Goal: Task Accomplishment & Management: Manage account settings

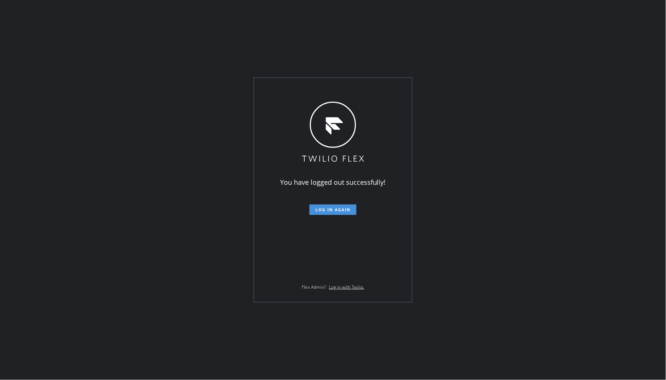
click at [345, 208] on span "Log in again" at bounding box center [332, 209] width 35 height 5
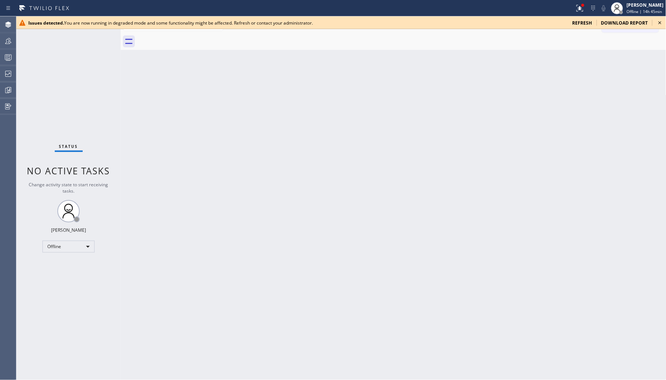
click at [58, 252] on div "Status No active tasks Change activity state to start receiving tasks. Ambrosio…" at bounding box center [68, 197] width 104 height 363
click at [80, 249] on div "Offline" at bounding box center [68, 246] width 52 height 12
click at [72, 264] on li "Available" at bounding box center [68, 265] width 51 height 9
click at [75, 249] on div "Offline" at bounding box center [68, 246] width 52 height 12
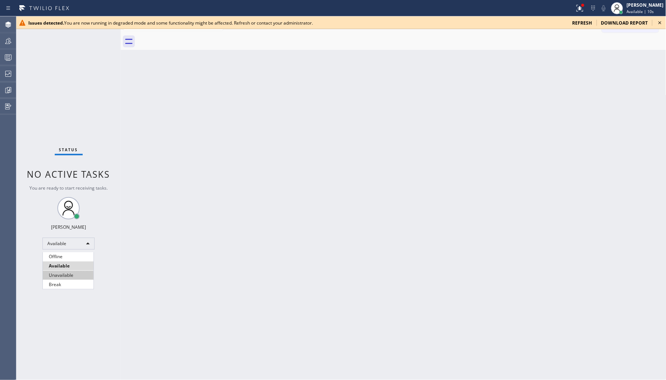
click at [72, 272] on li "Unavailable" at bounding box center [68, 275] width 51 height 9
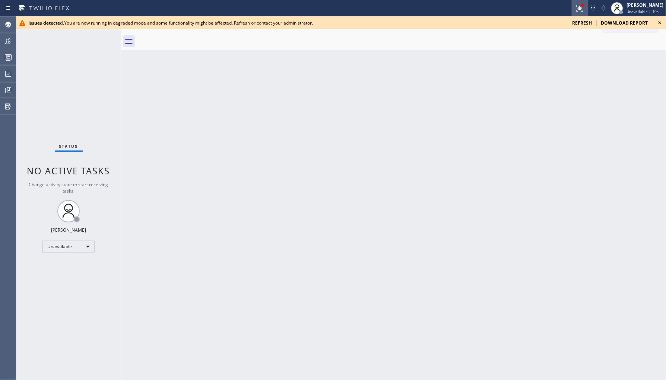
click at [579, 5] on icon at bounding box center [579, 8] width 9 height 9
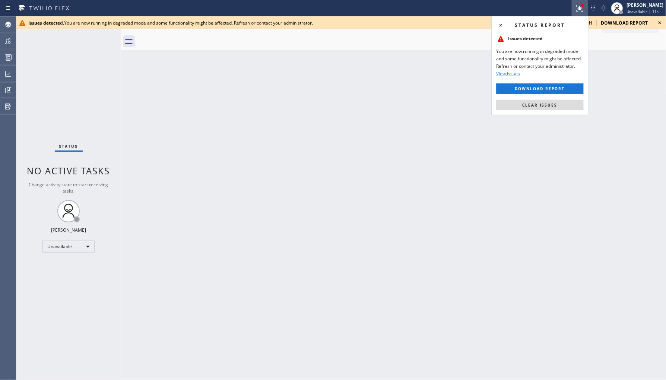
click at [530, 112] on div "Status report Issues detected You are now running in degraded mode and some fun…" at bounding box center [539, 65] width 97 height 99
click at [535, 106] on span "Clear issues" at bounding box center [539, 104] width 35 height 5
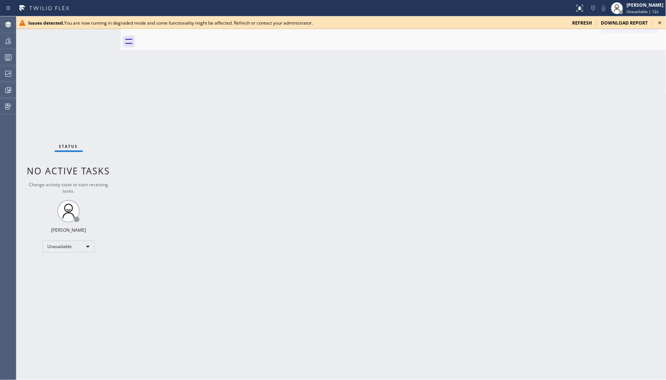
click at [659, 23] on icon at bounding box center [659, 22] width 9 height 9
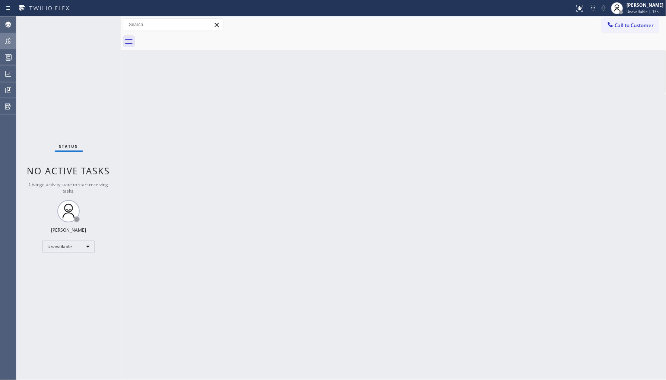
click at [7, 40] on icon at bounding box center [8, 40] width 9 height 9
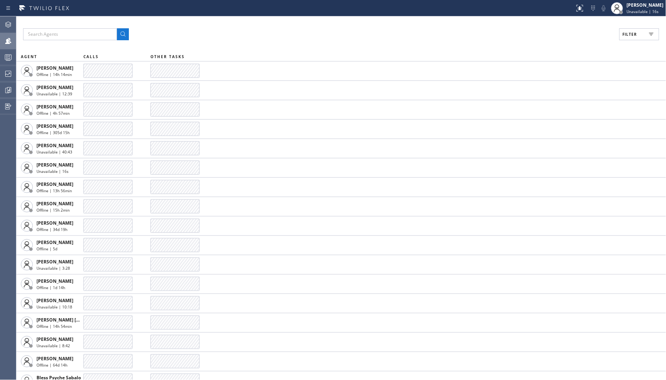
click at [642, 35] on button "Filter" at bounding box center [639, 34] width 40 height 12
click at [575, 97] on div "Unavailable" at bounding box center [606, 100] width 119 height 12
click at [574, 98] on label "Unavailable" at bounding box center [611, 100] width 98 height 6
click at [562, 98] on input "Unavailable" at bounding box center [557, 99] width 9 height 9
checkbox input "true"
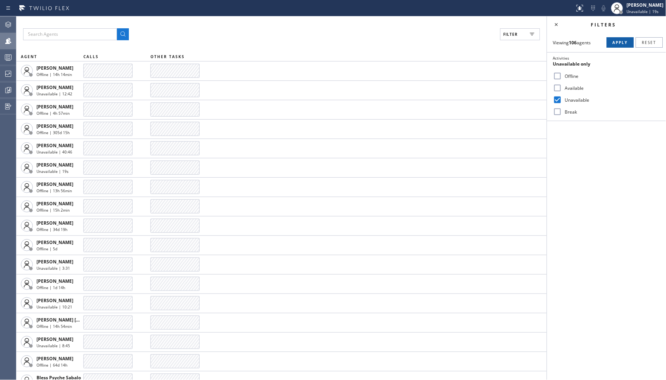
click at [617, 47] on button "Apply" at bounding box center [619, 42] width 27 height 10
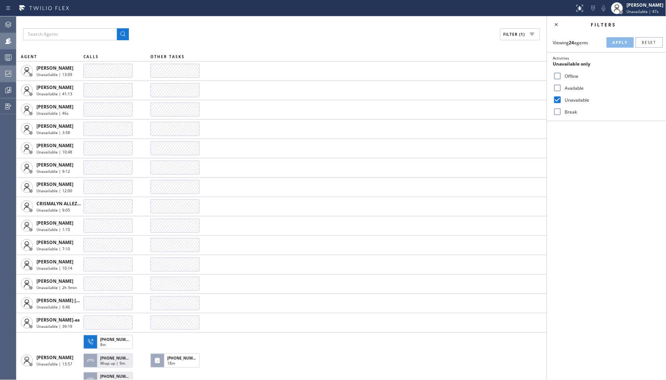
click at [7, 72] on icon at bounding box center [8, 73] width 9 height 9
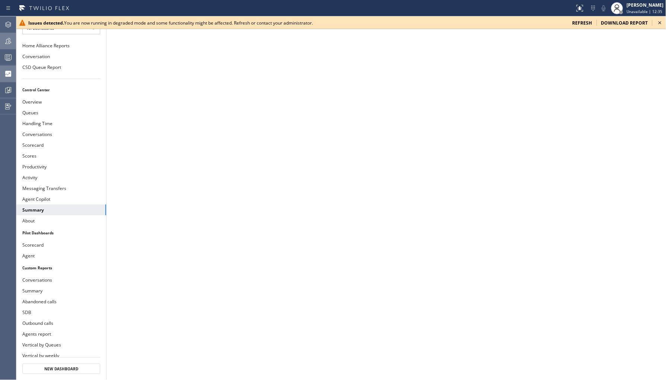
click at [581, 19] on div "Issues detected. You are now running in degraded mode and some functionality mi…" at bounding box center [340, 22] width 649 height 13
click at [585, 22] on span "refresh" at bounding box center [582, 23] width 20 height 6
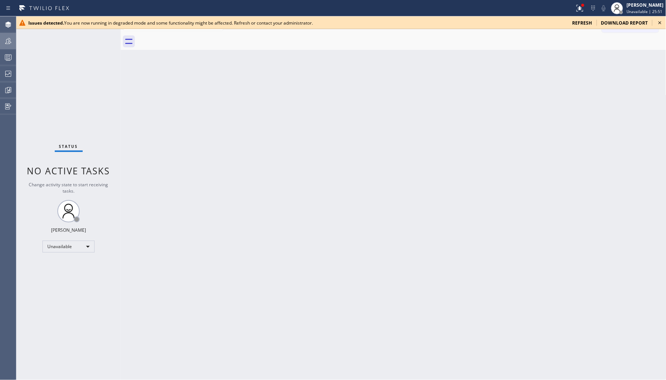
click at [4, 42] on icon at bounding box center [8, 40] width 9 height 9
click at [661, 19] on icon at bounding box center [659, 22] width 9 height 9
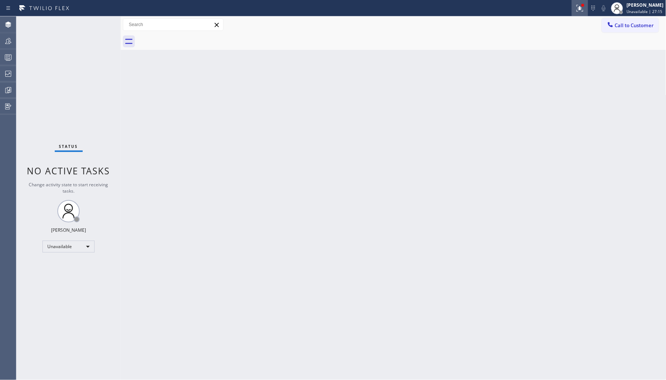
click at [581, 8] on icon at bounding box center [579, 7] width 4 height 3
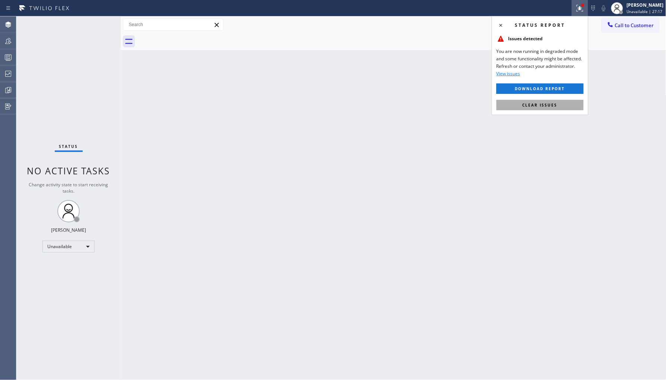
click at [535, 109] on button "Clear issues" at bounding box center [539, 105] width 87 height 10
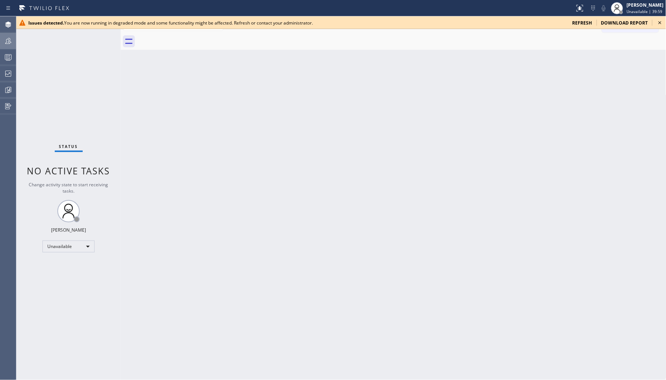
click at [8, 39] on icon at bounding box center [8, 40] width 9 height 9
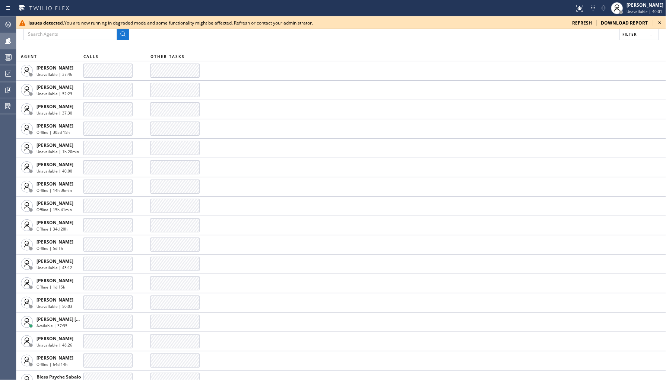
click at [661, 23] on icon at bounding box center [659, 22] width 3 height 3
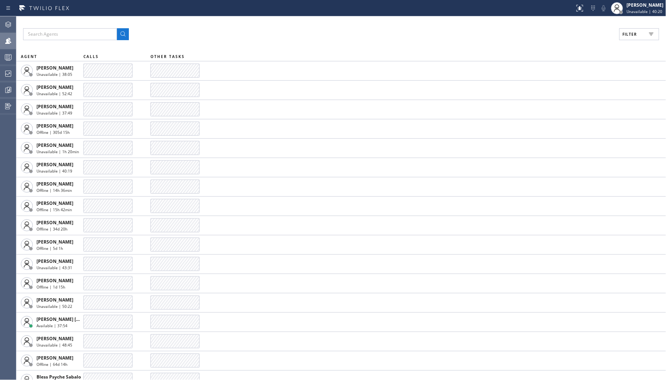
click at [627, 38] on button "Filter" at bounding box center [639, 34] width 40 height 12
click at [570, 97] on label "Unavailable" at bounding box center [611, 100] width 98 height 6
click at [562, 96] on input "Unavailable" at bounding box center [557, 99] width 9 height 9
checkbox input "true"
click at [620, 41] on span "Apply" at bounding box center [619, 42] width 15 height 5
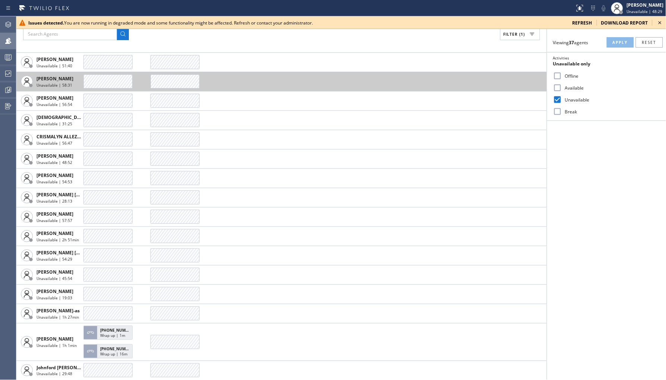
scroll to position [1, 0]
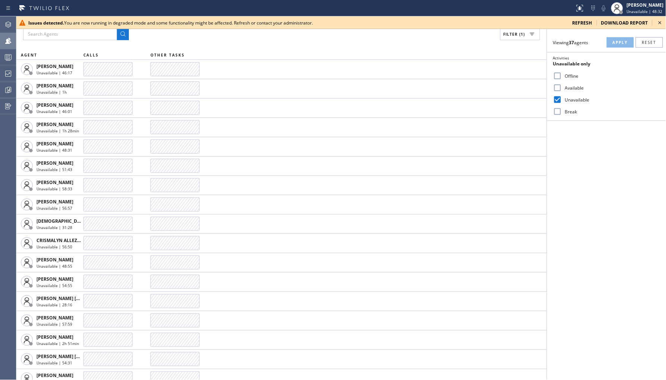
click at [658, 26] on icon at bounding box center [659, 22] width 9 height 9
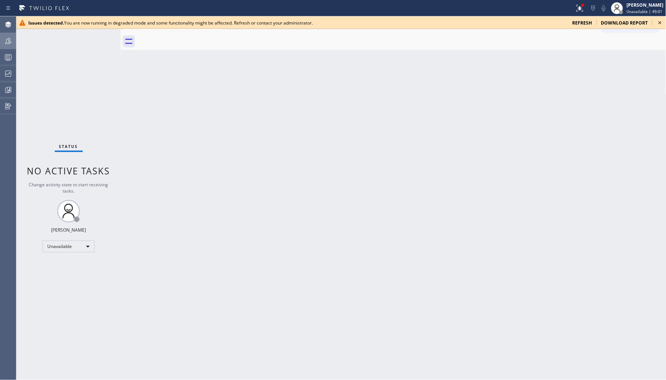
click at [8, 44] on icon at bounding box center [8, 41] width 6 height 6
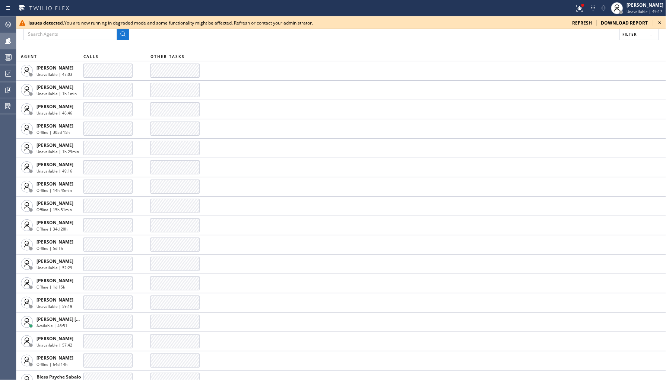
click at [579, 23] on span "refresh" at bounding box center [582, 23] width 20 height 6
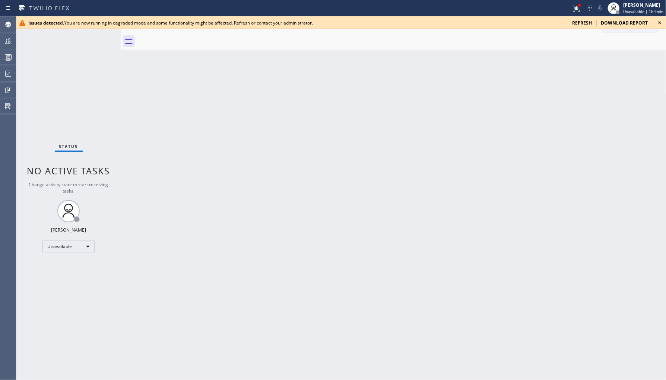
click at [661, 22] on icon at bounding box center [659, 22] width 9 height 9
click at [660, 24] on icon at bounding box center [659, 22] width 9 height 9
click at [661, 22] on icon at bounding box center [659, 22] width 3 height 3
